Goal: Communication & Community: Answer question/provide support

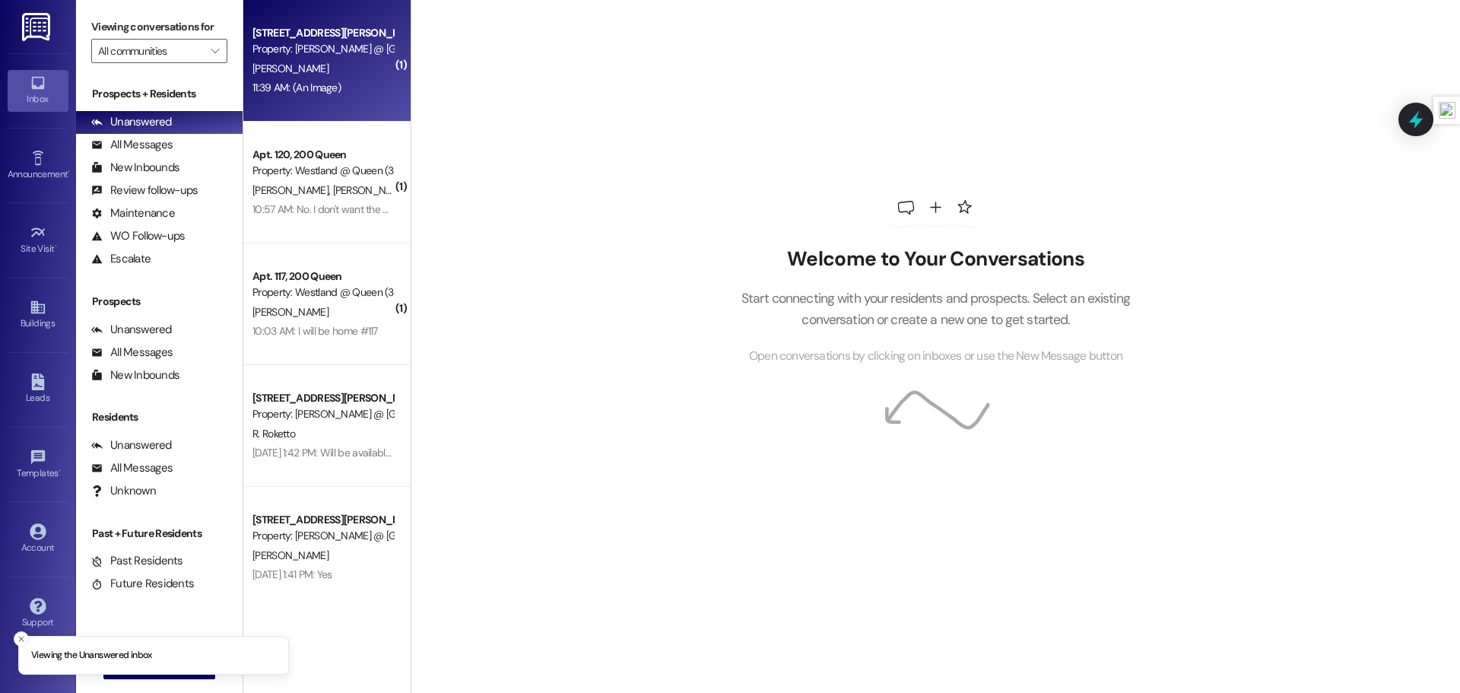
click at [321, 103] on div "Apt. 49, 10131 [GEOGRAPHIC_DATA] Property: [GEOGRAPHIC_DATA] @ [GEOGRAPHIC_DATA…" at bounding box center [326, 61] width 167 height 122
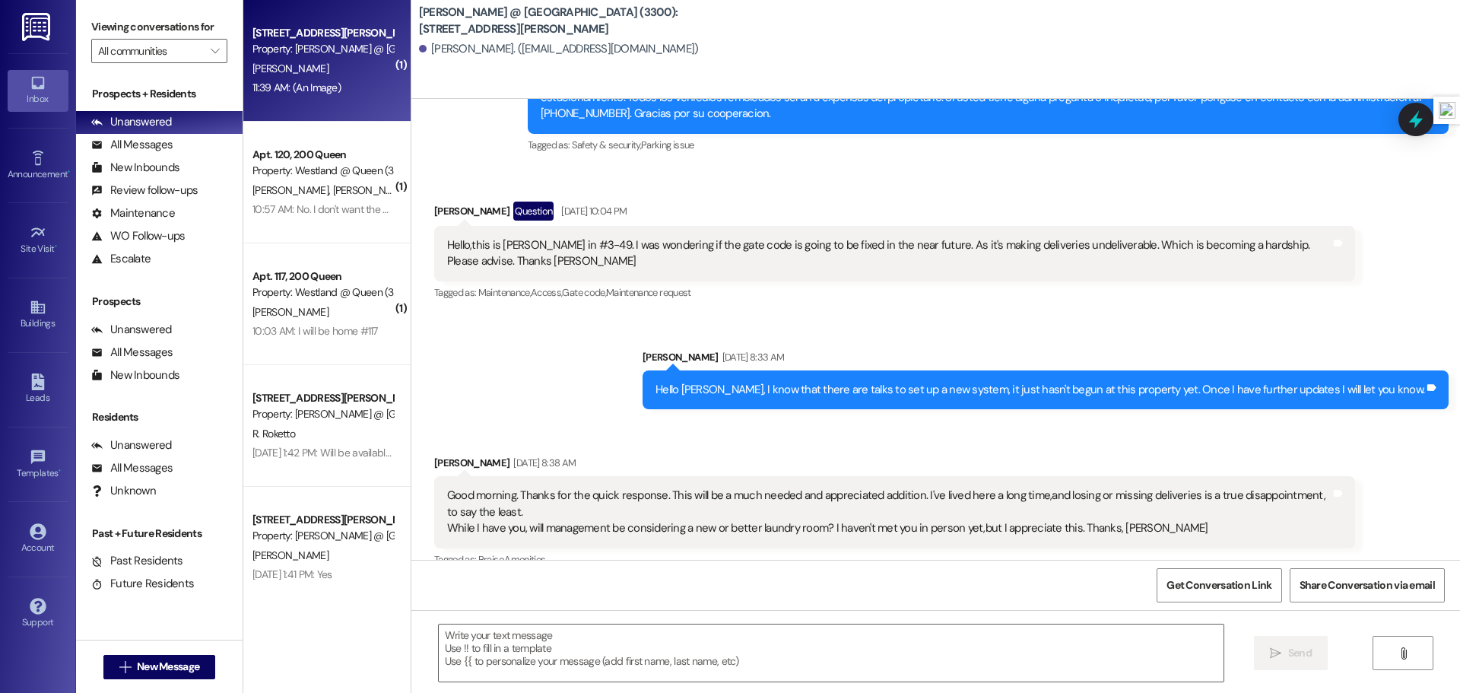
scroll to position [13448, 0]
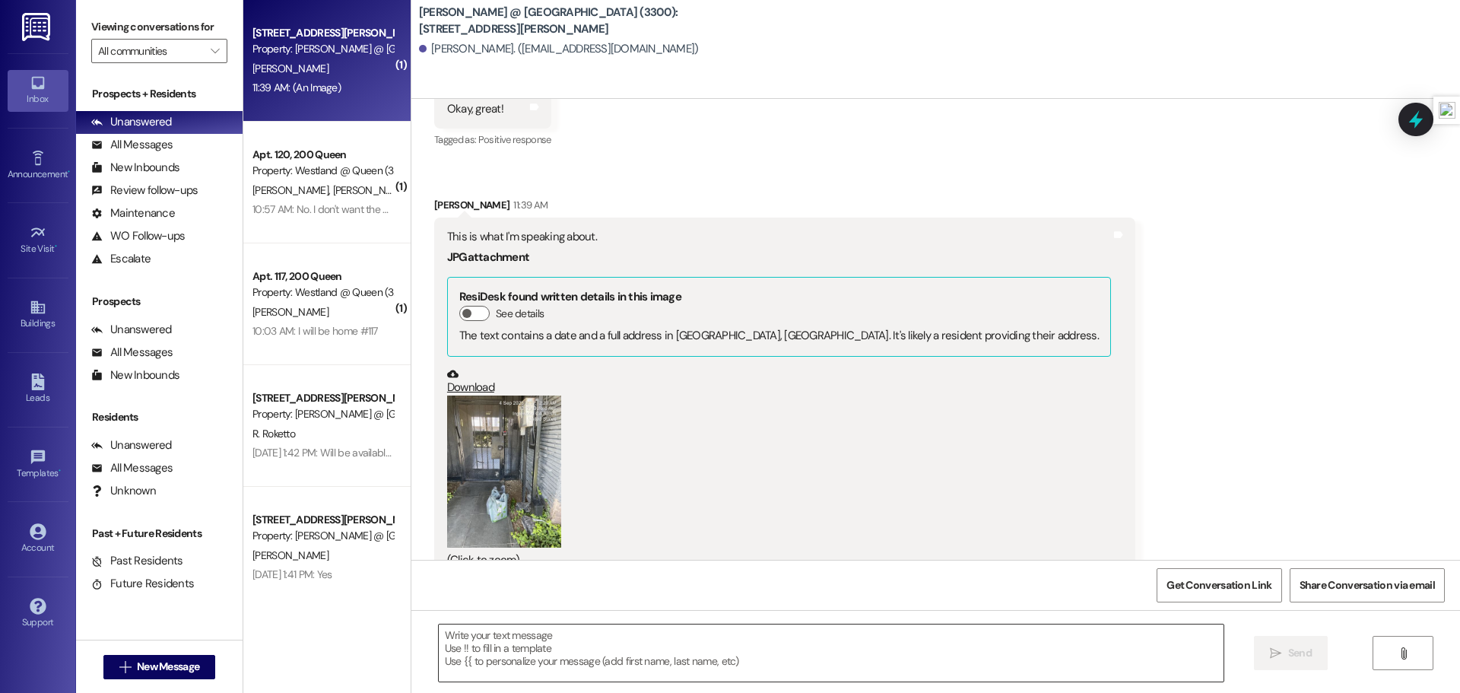
click at [498, 648] on textarea at bounding box center [831, 652] width 785 height 57
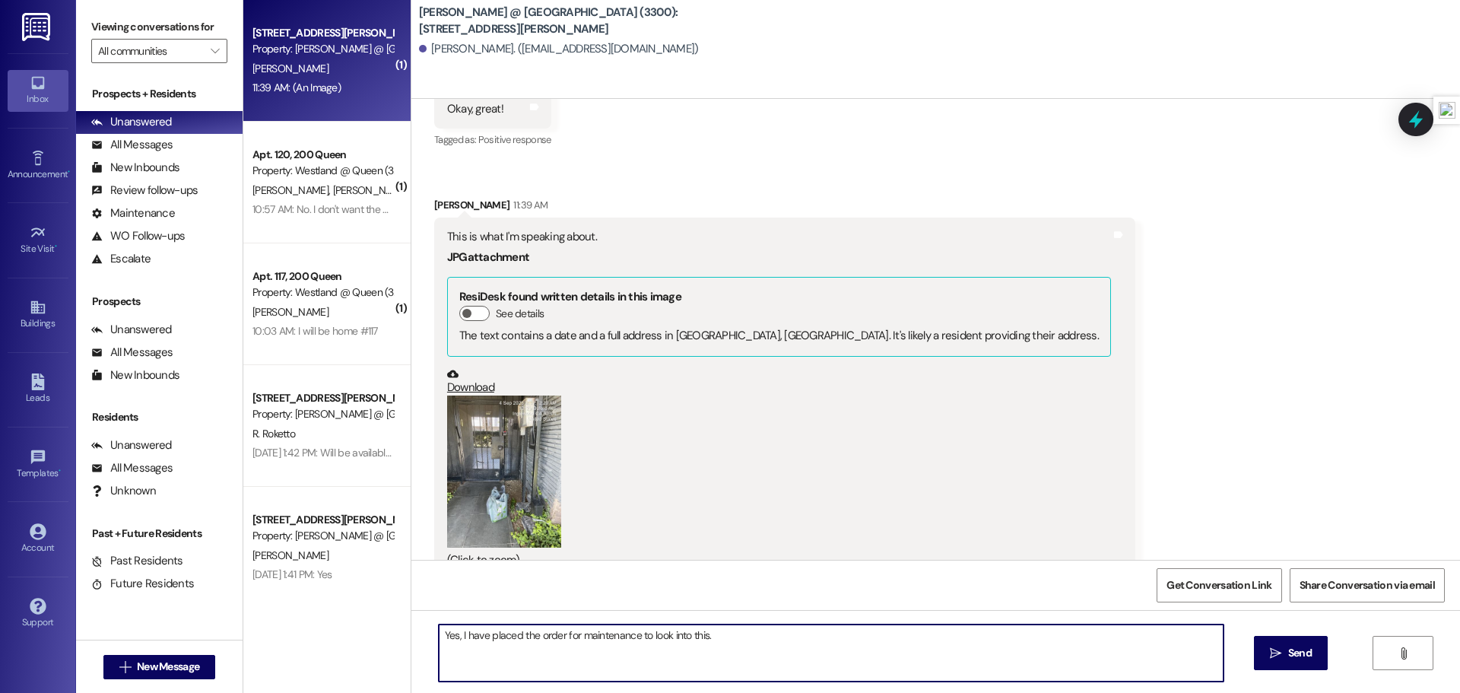
type textarea "Yes, I have placed the order for maintenance to look into this."
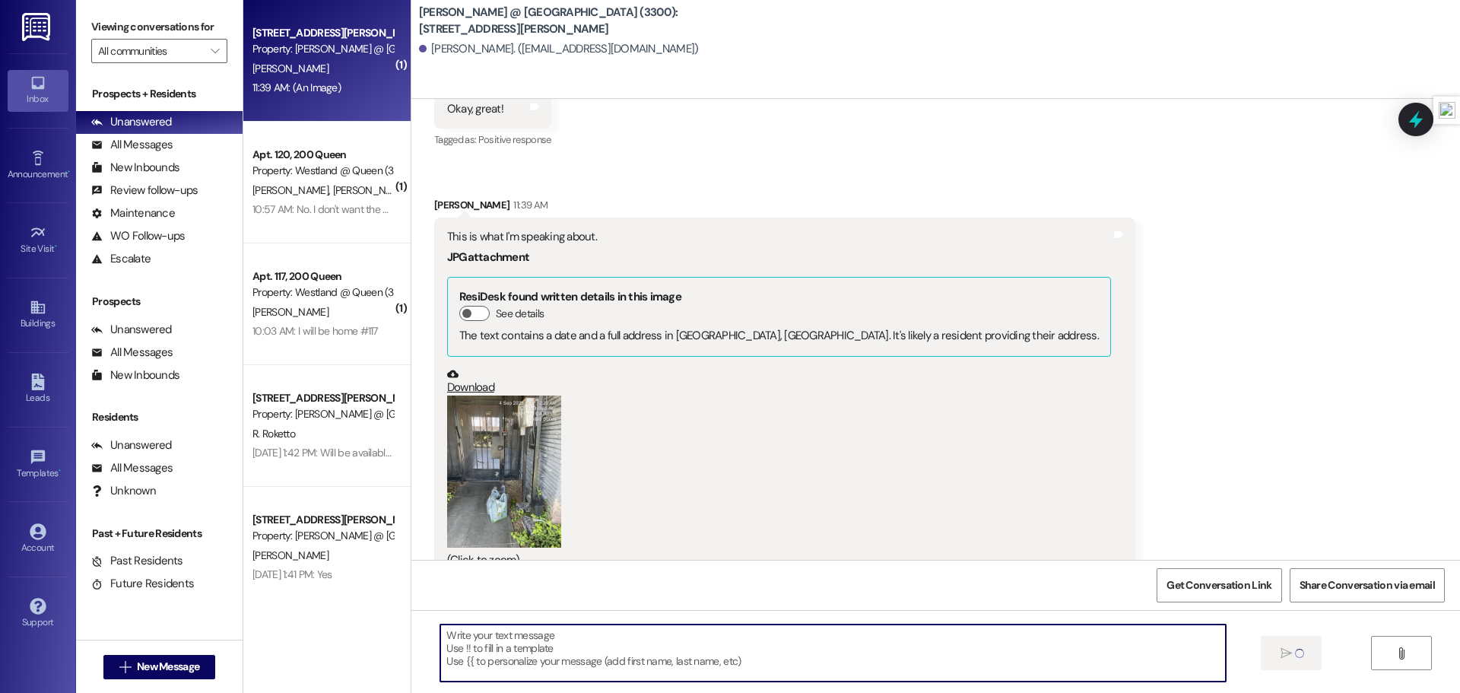
scroll to position [13447, 0]
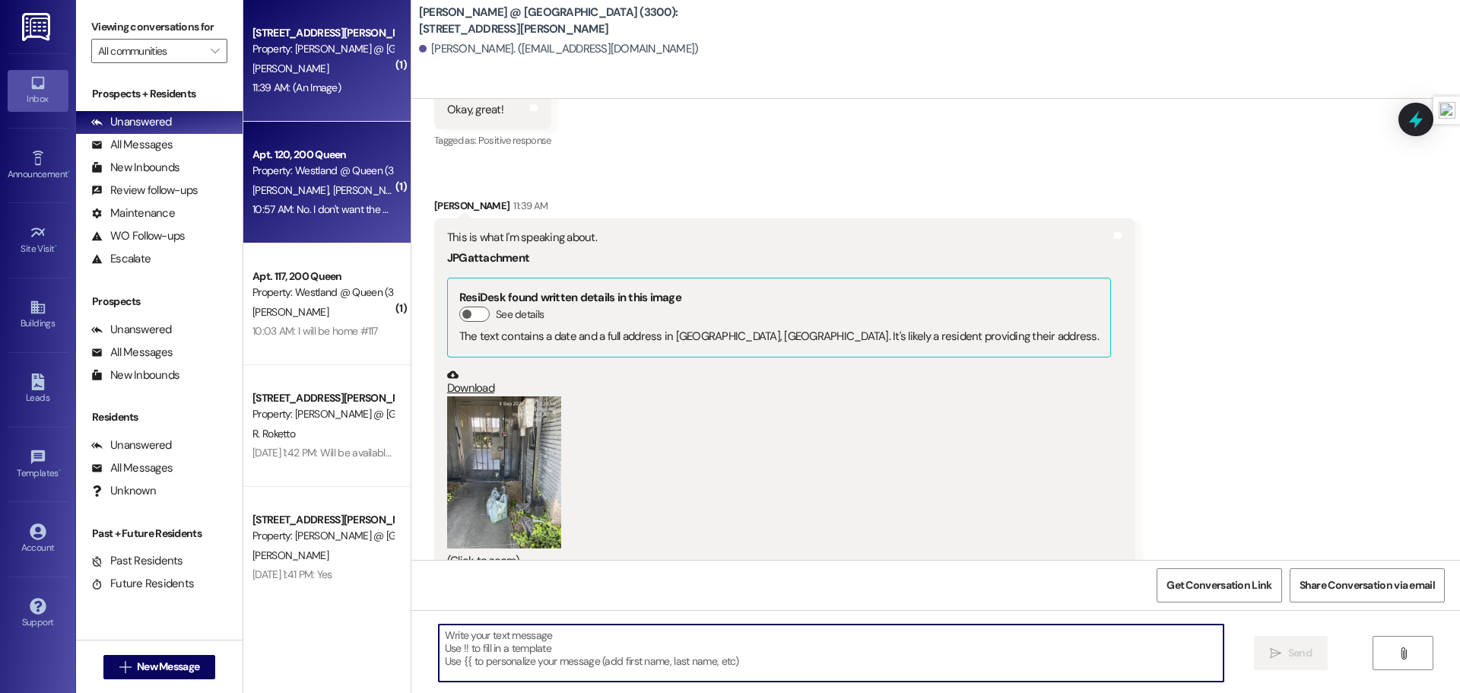
click at [323, 224] on div "Apt. 120, 200 Queen Property: Westland @ Queen (3266) [PERSON_NAME] [PERSON_NAM…" at bounding box center [326, 183] width 167 height 122
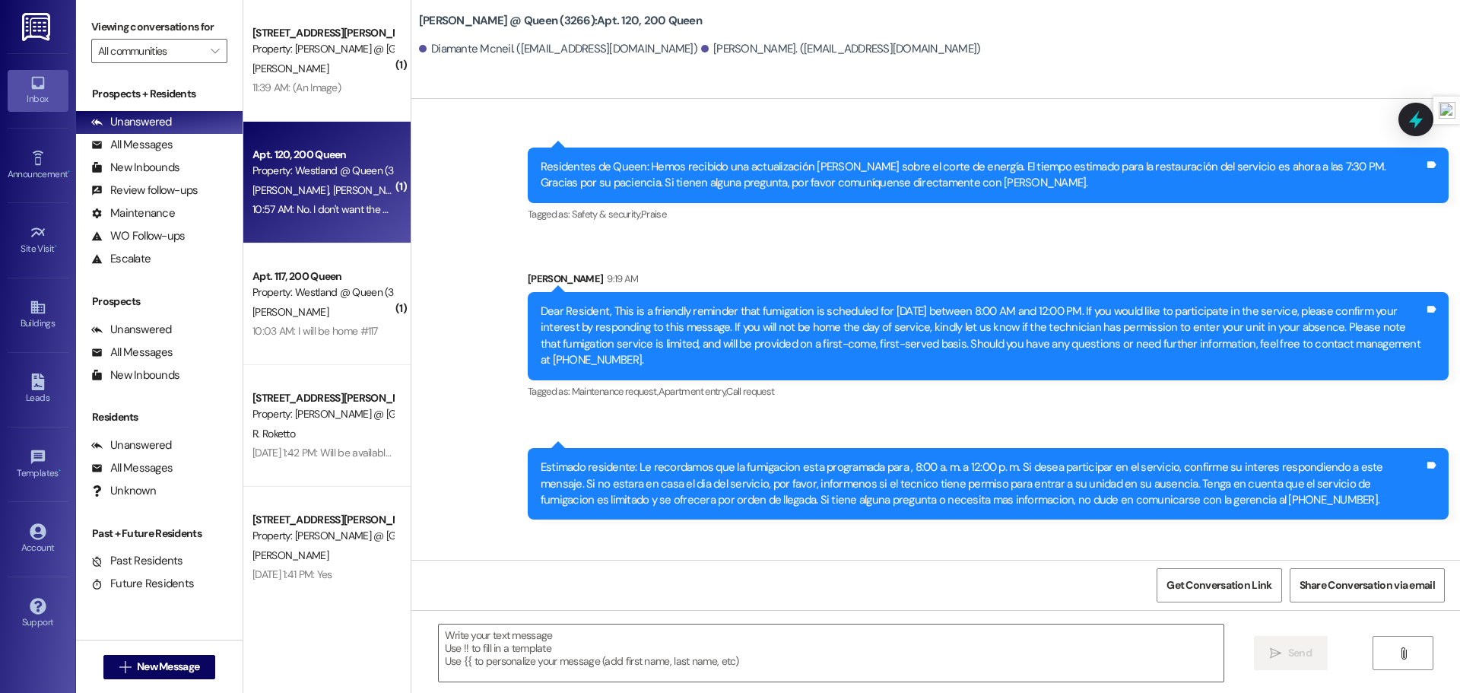
scroll to position [3443, 0]
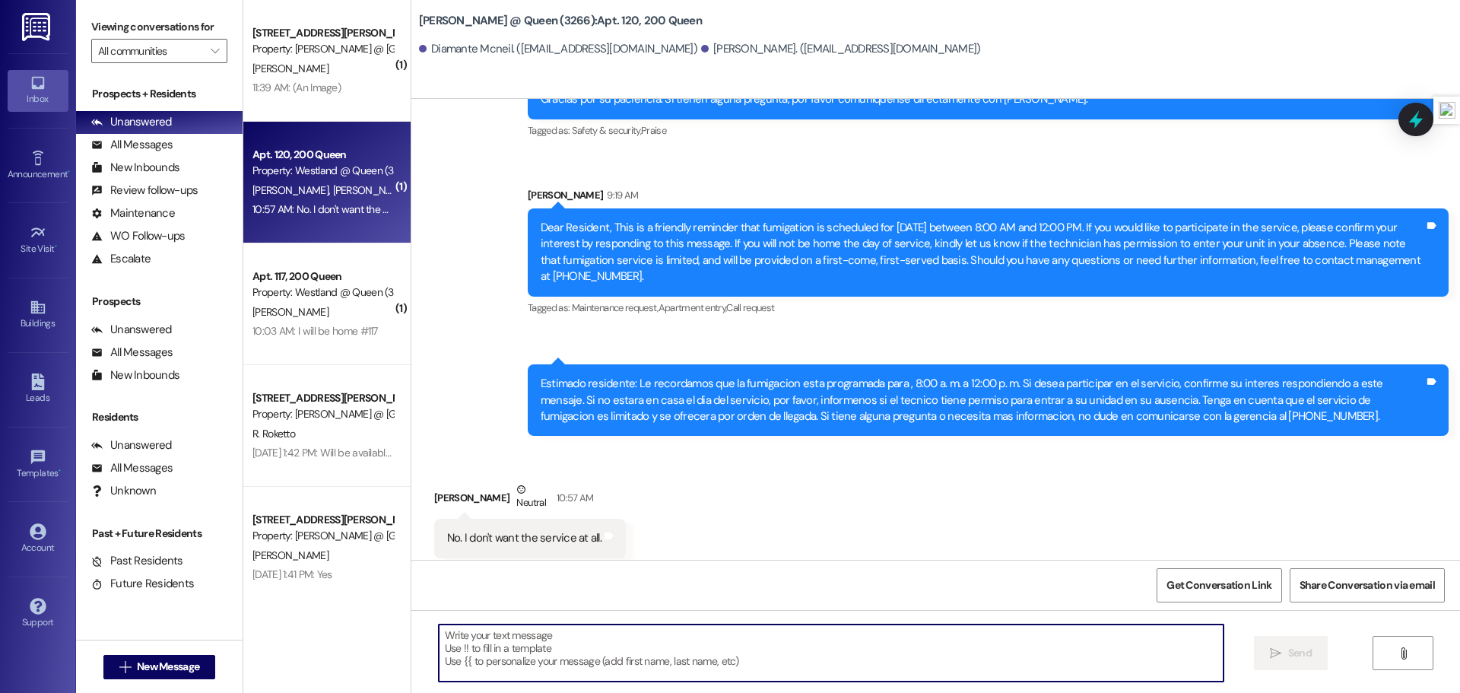
click at [599, 649] on textarea at bounding box center [831, 652] width 785 height 57
type textarea "OK"
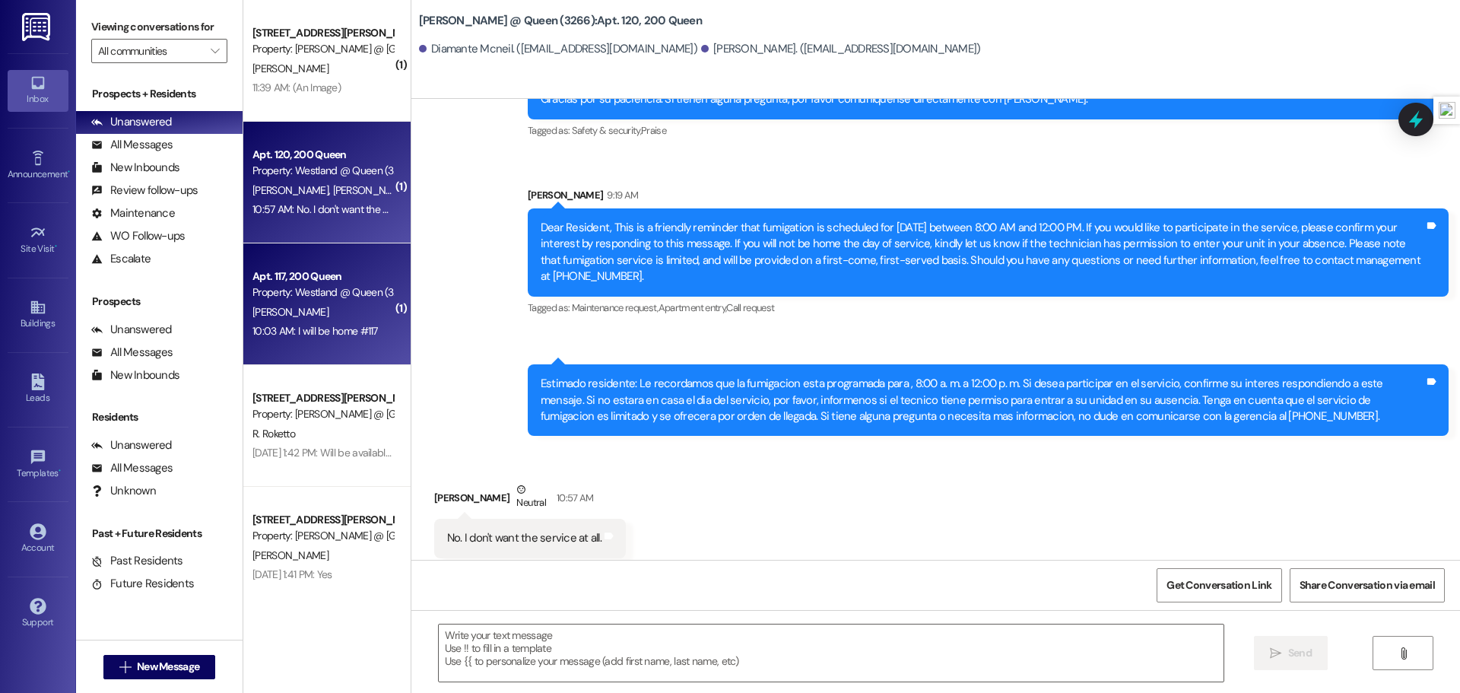
click at [296, 320] on div "[PERSON_NAME]" at bounding box center [323, 312] width 144 height 19
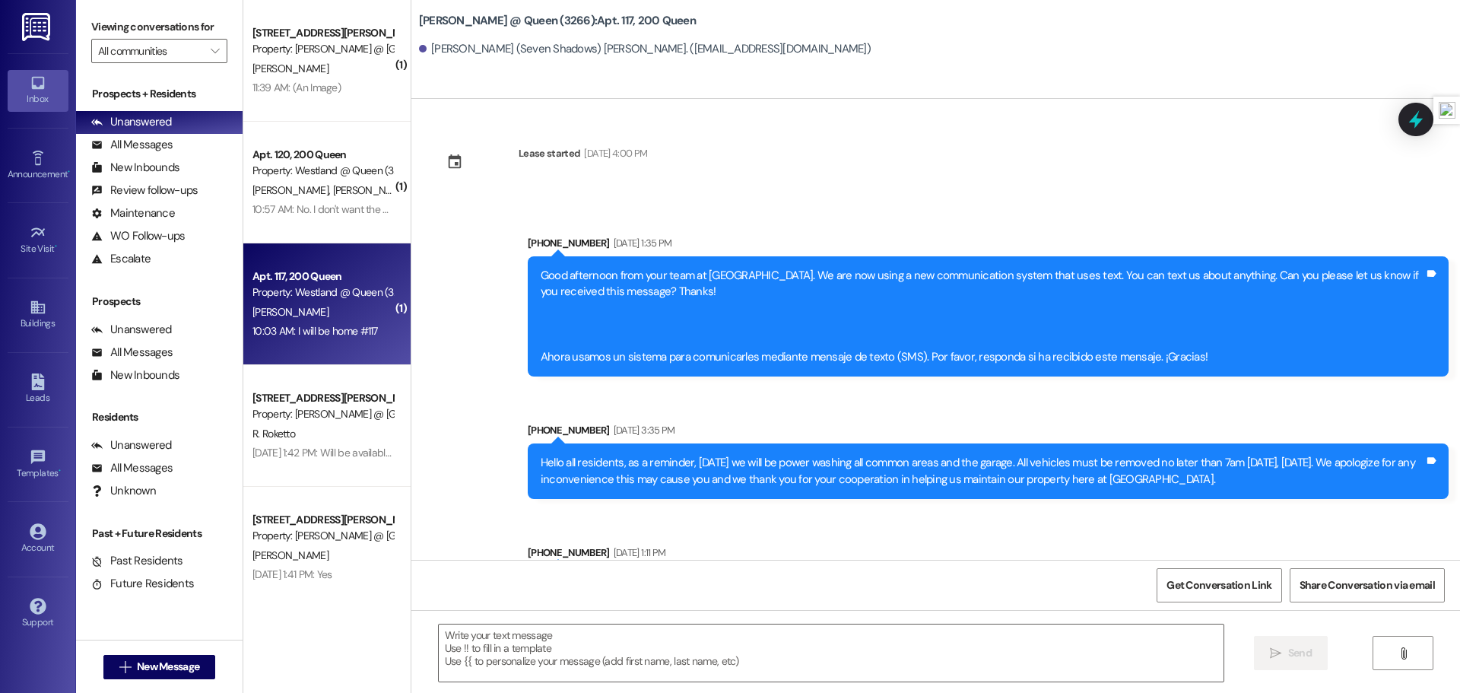
scroll to position [72467, 0]
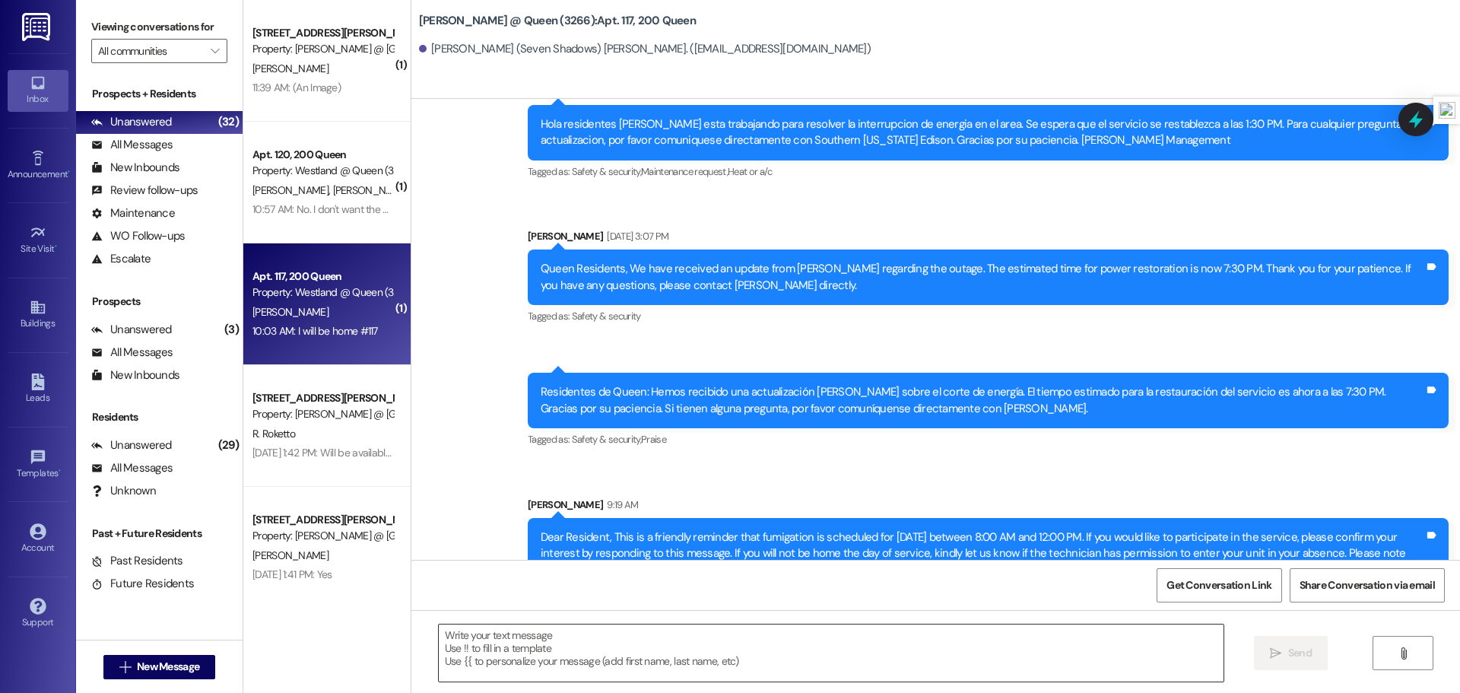
click at [623, 636] on textarea at bounding box center [831, 652] width 785 height 57
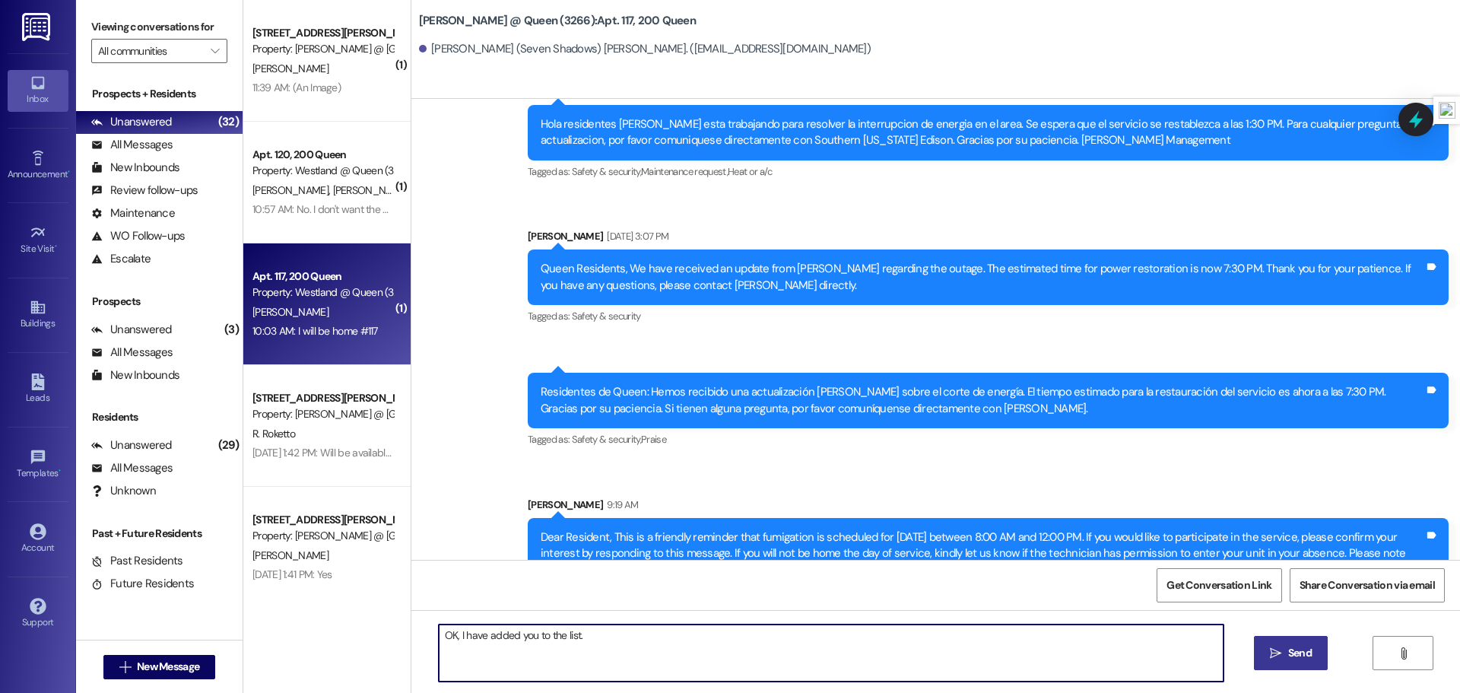
type textarea "OK, I have added you to the list."
click at [1303, 659] on span "Send" at bounding box center [1300, 653] width 24 height 16
